Goal: Complete application form

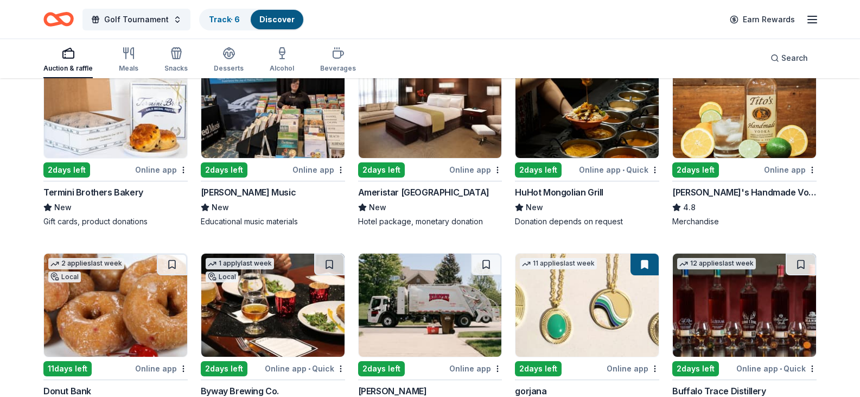
scroll to position [1465, 0]
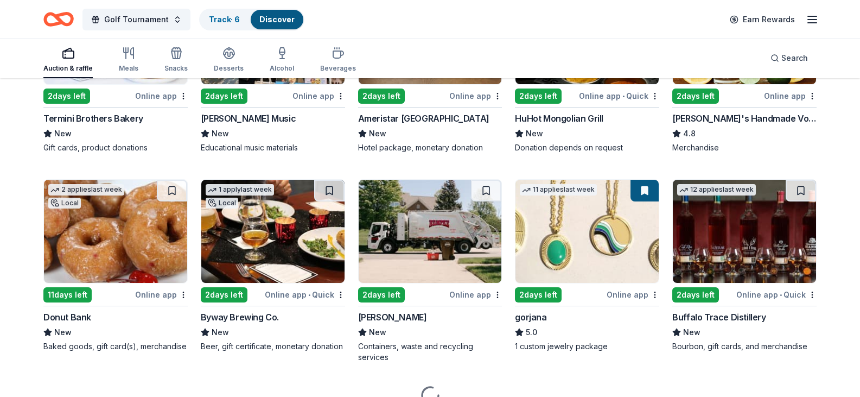
click at [419, 125] on div "Ameristar [GEOGRAPHIC_DATA]" at bounding box center [423, 118] width 131 height 13
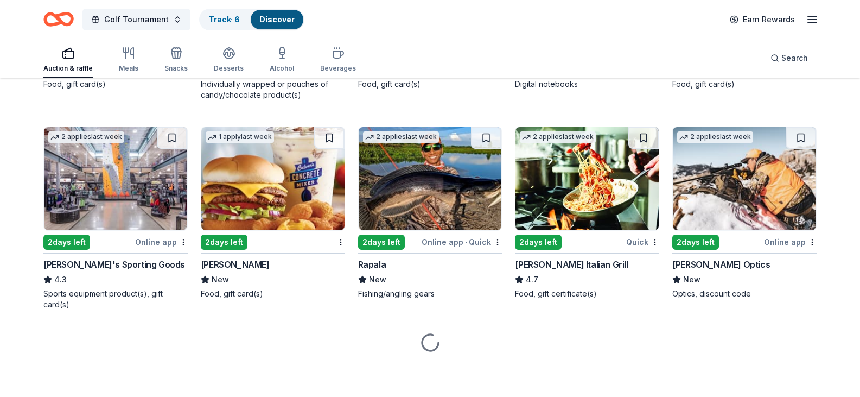
scroll to position [3570, 0]
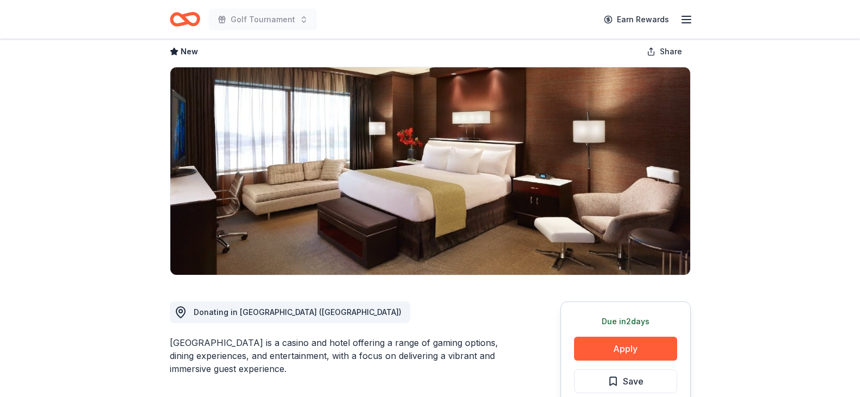
scroll to position [163, 0]
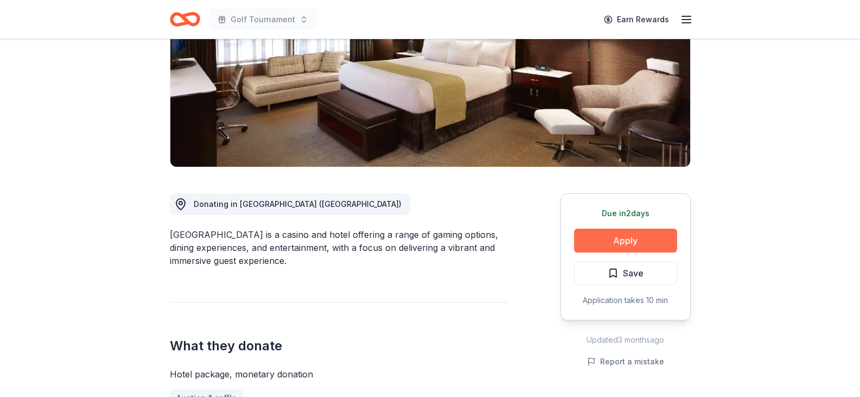
click at [630, 240] on button "Apply" at bounding box center [625, 240] width 103 height 24
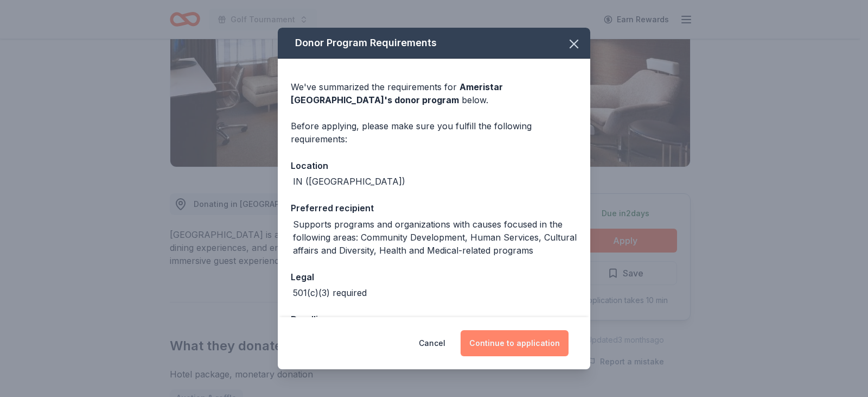
click at [508, 344] on button "Continue to application" at bounding box center [515, 343] width 108 height 26
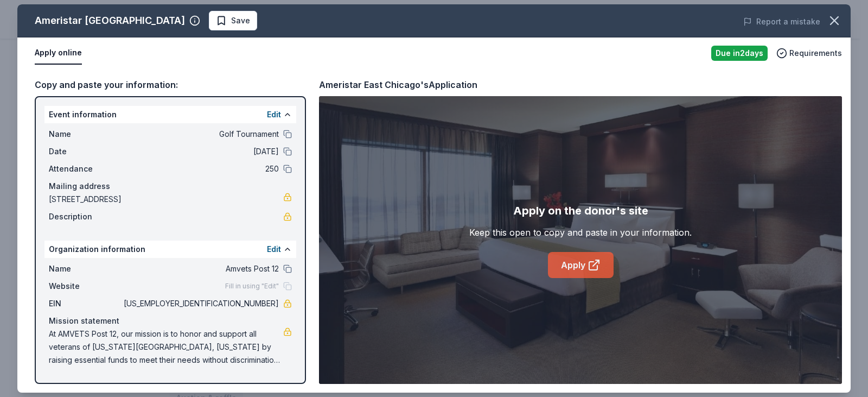
click at [585, 266] on link "Apply" at bounding box center [581, 265] width 66 height 26
click at [835, 13] on icon "button" at bounding box center [834, 20] width 15 height 15
